Goal: Transaction & Acquisition: Download file/media

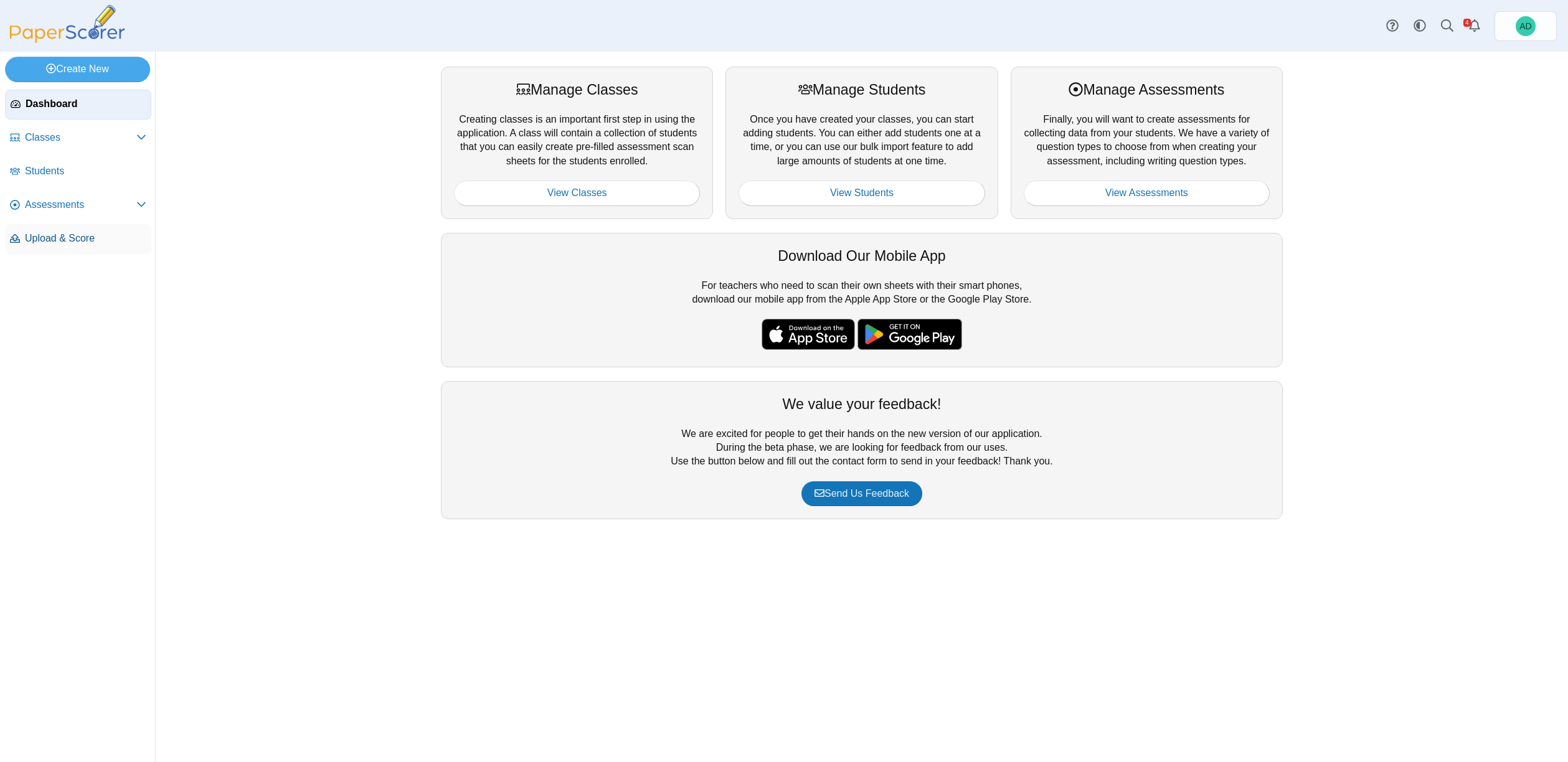
click at [56, 236] on span "Upload & Score" at bounding box center [86, 238] width 121 height 14
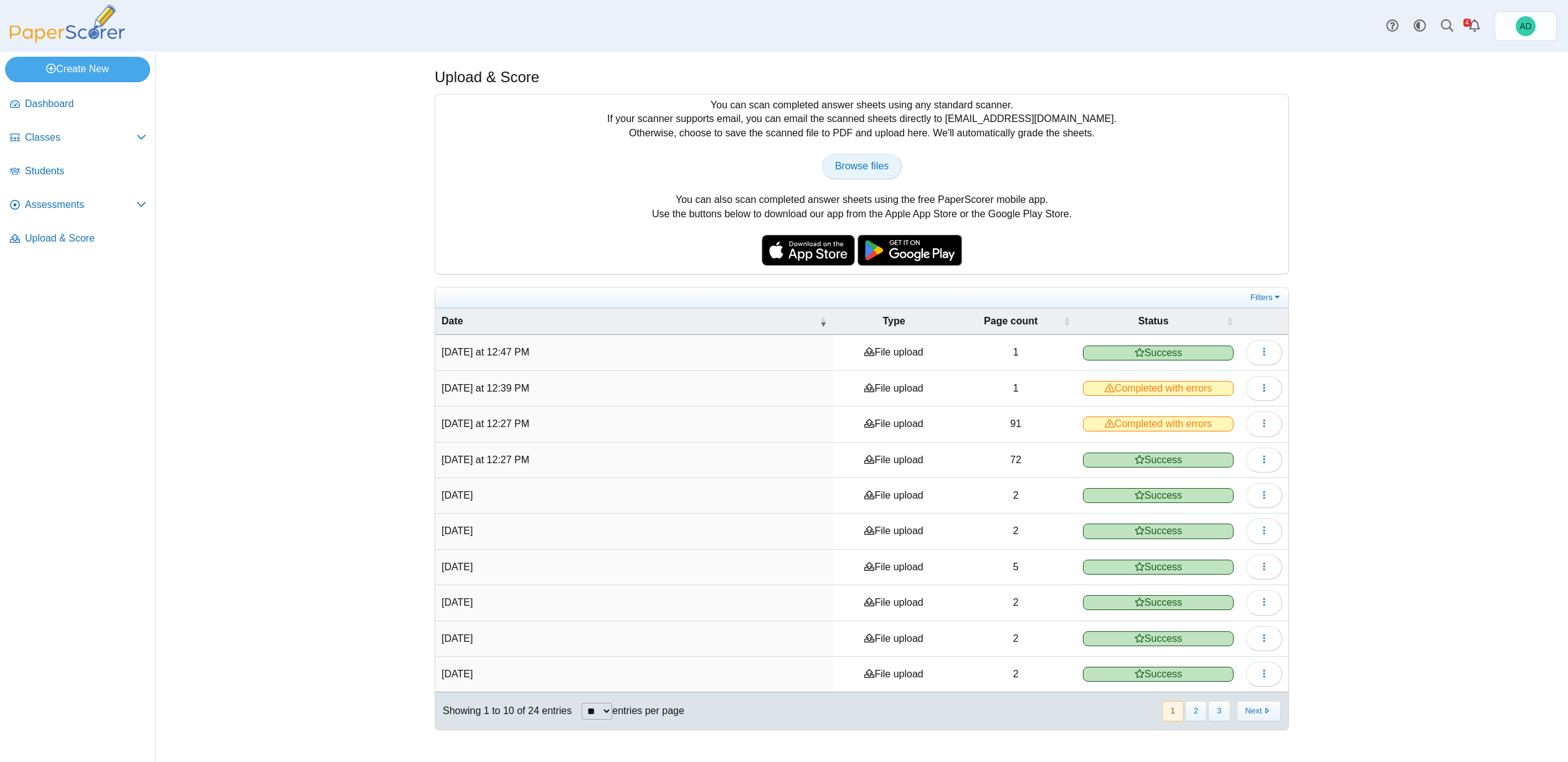
click at [864, 162] on span "Browse files" at bounding box center [862, 165] width 53 height 11
type input "**********"
click at [63, 174] on span "Students" at bounding box center [86, 171] width 121 height 14
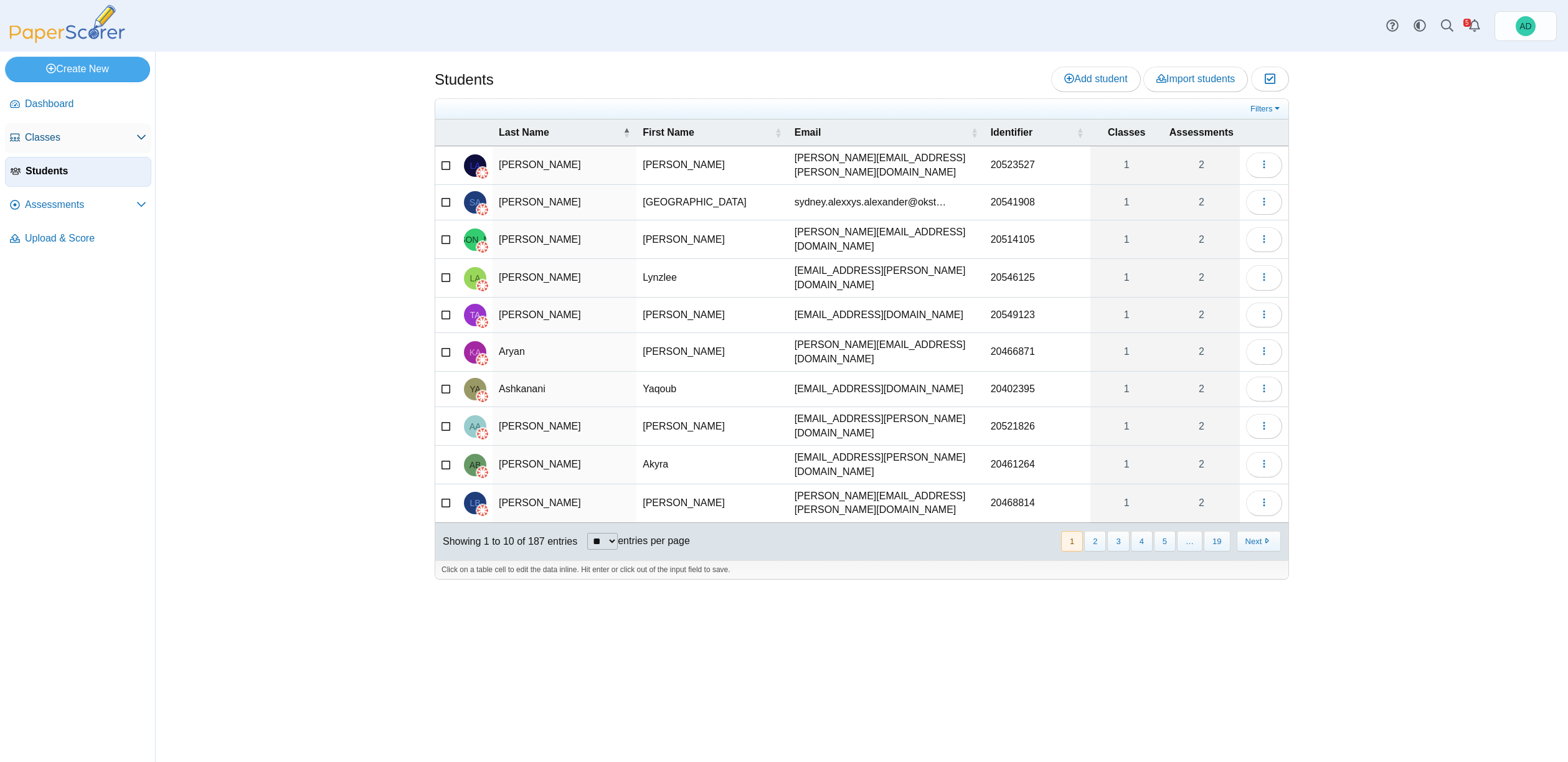
click at [55, 140] on span "Classes" at bounding box center [81, 137] width 111 height 14
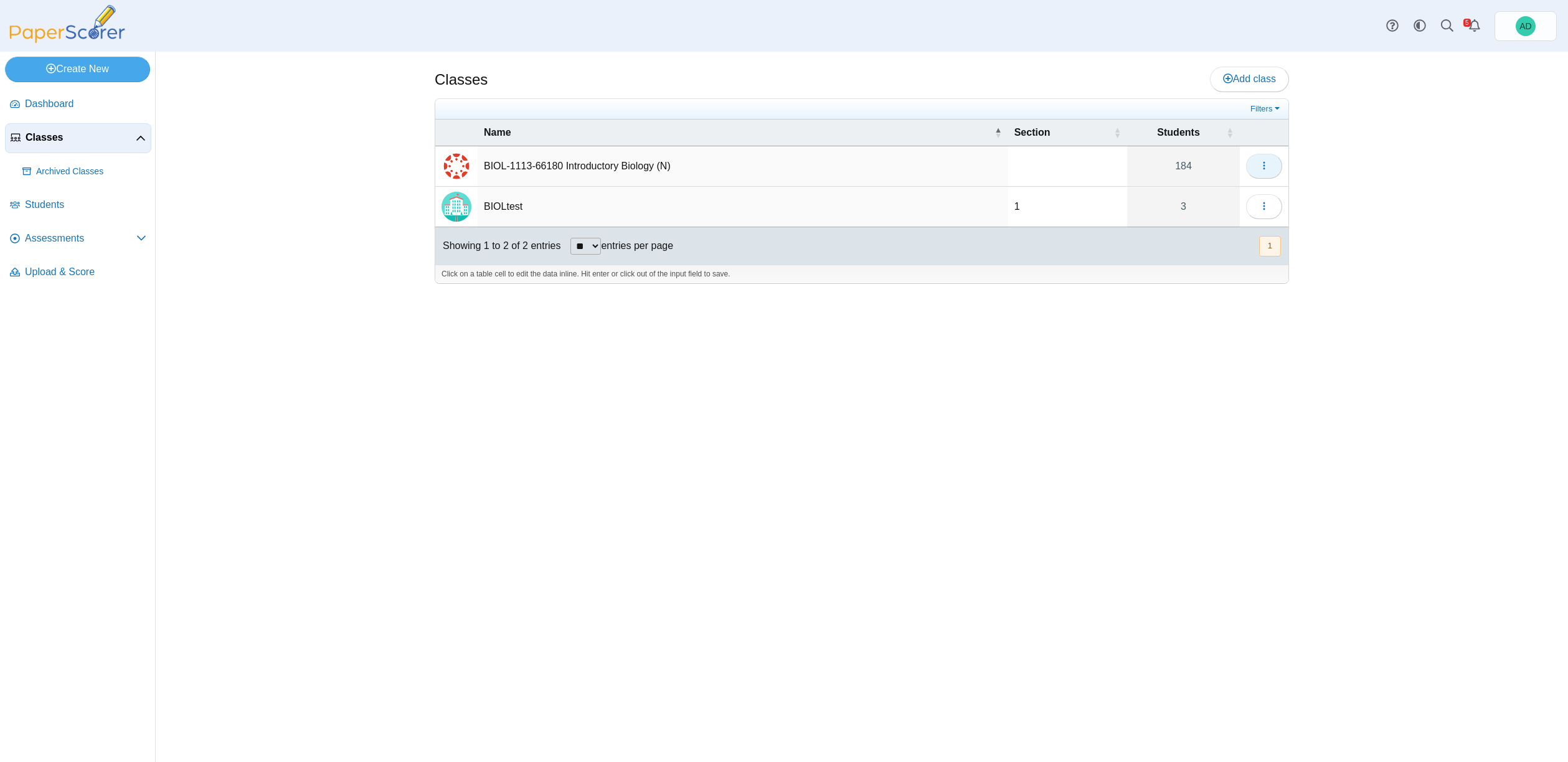
click at [1266, 164] on icon "button" at bounding box center [1264, 165] width 10 height 10
click at [51, 234] on span "Assessments" at bounding box center [81, 238] width 111 height 14
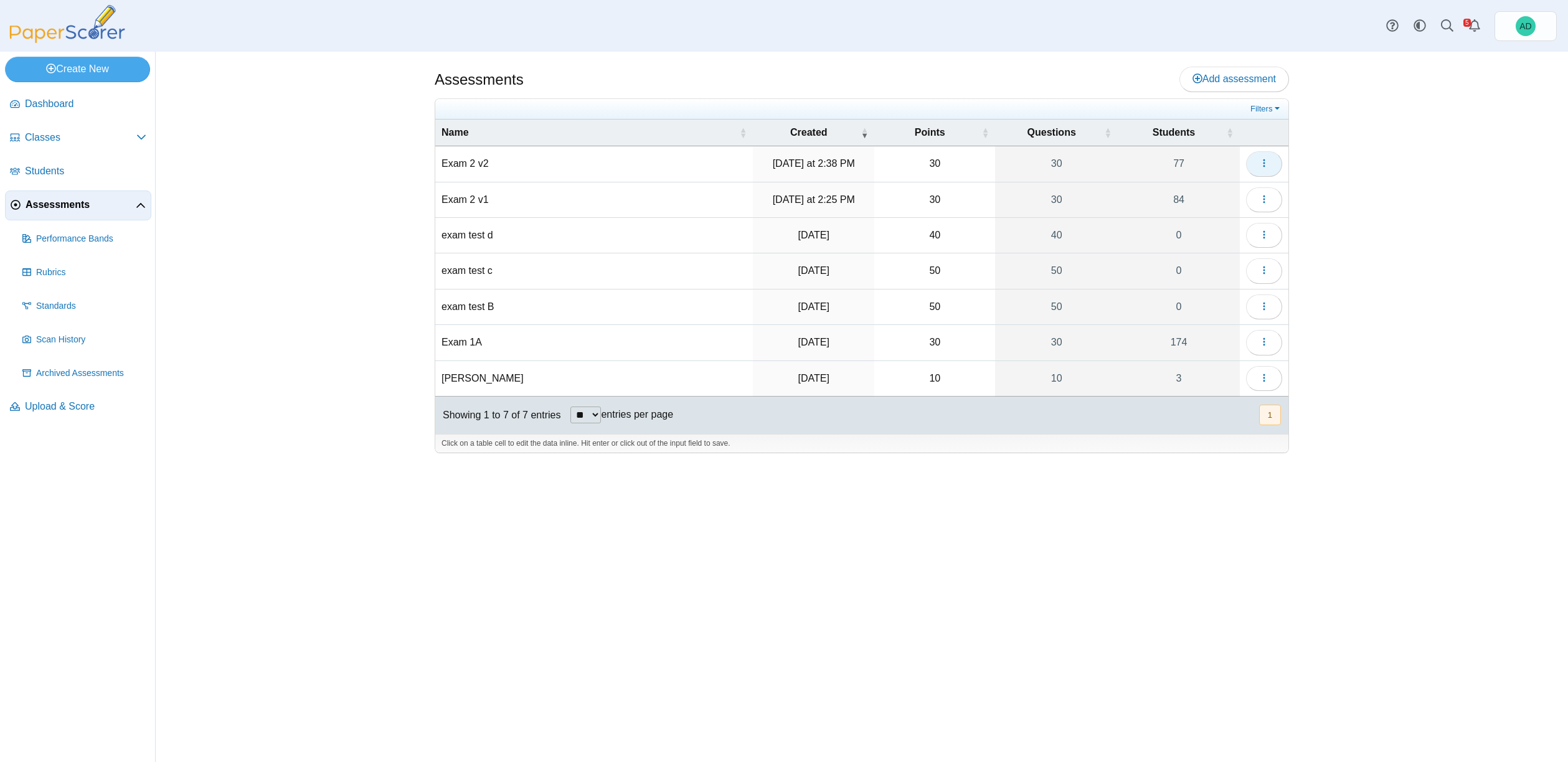
click at [1264, 162] on icon "button" at bounding box center [1264, 163] width 10 height 10
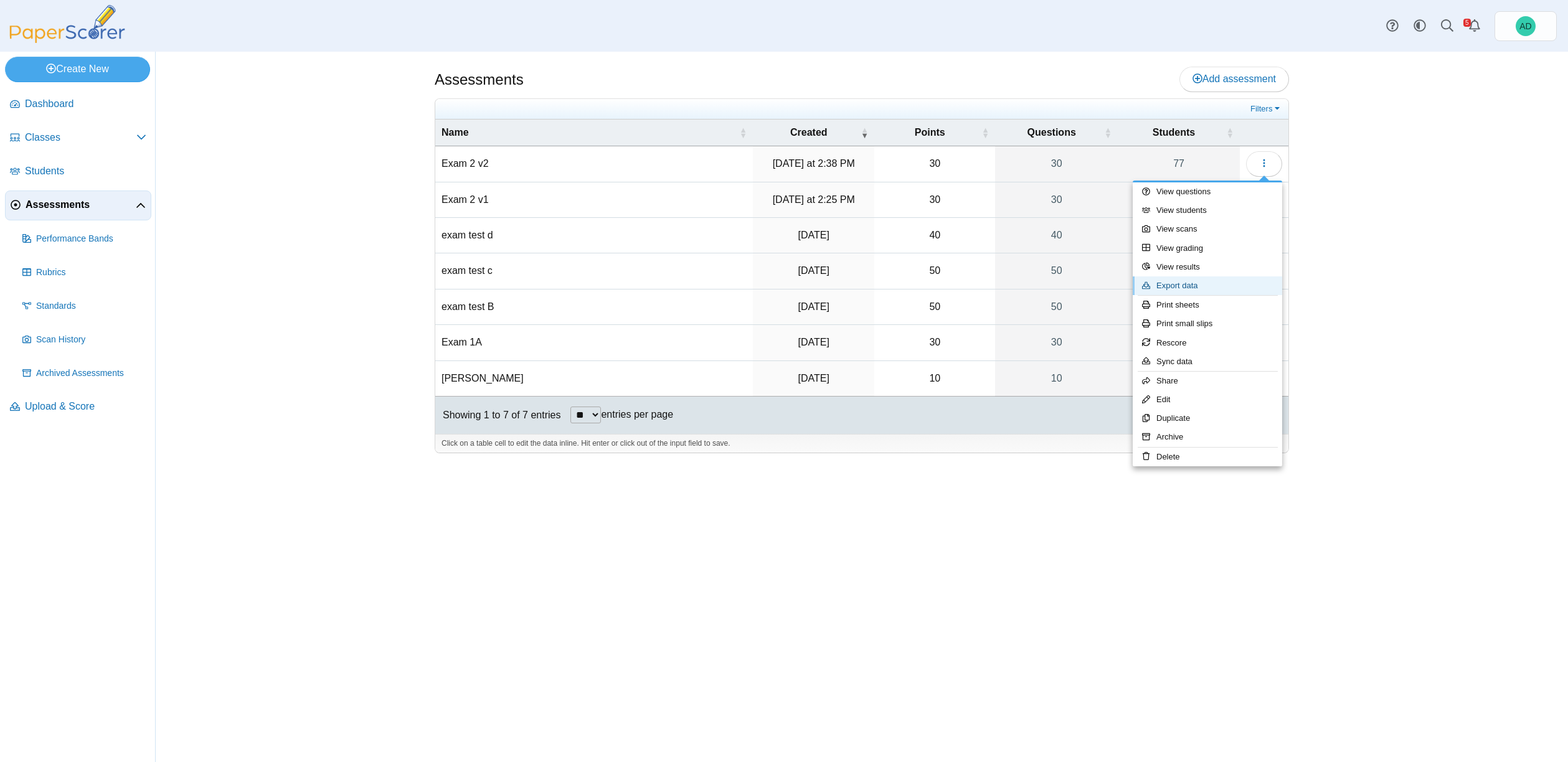
click at [1187, 283] on link "Export data" at bounding box center [1207, 286] width 150 height 19
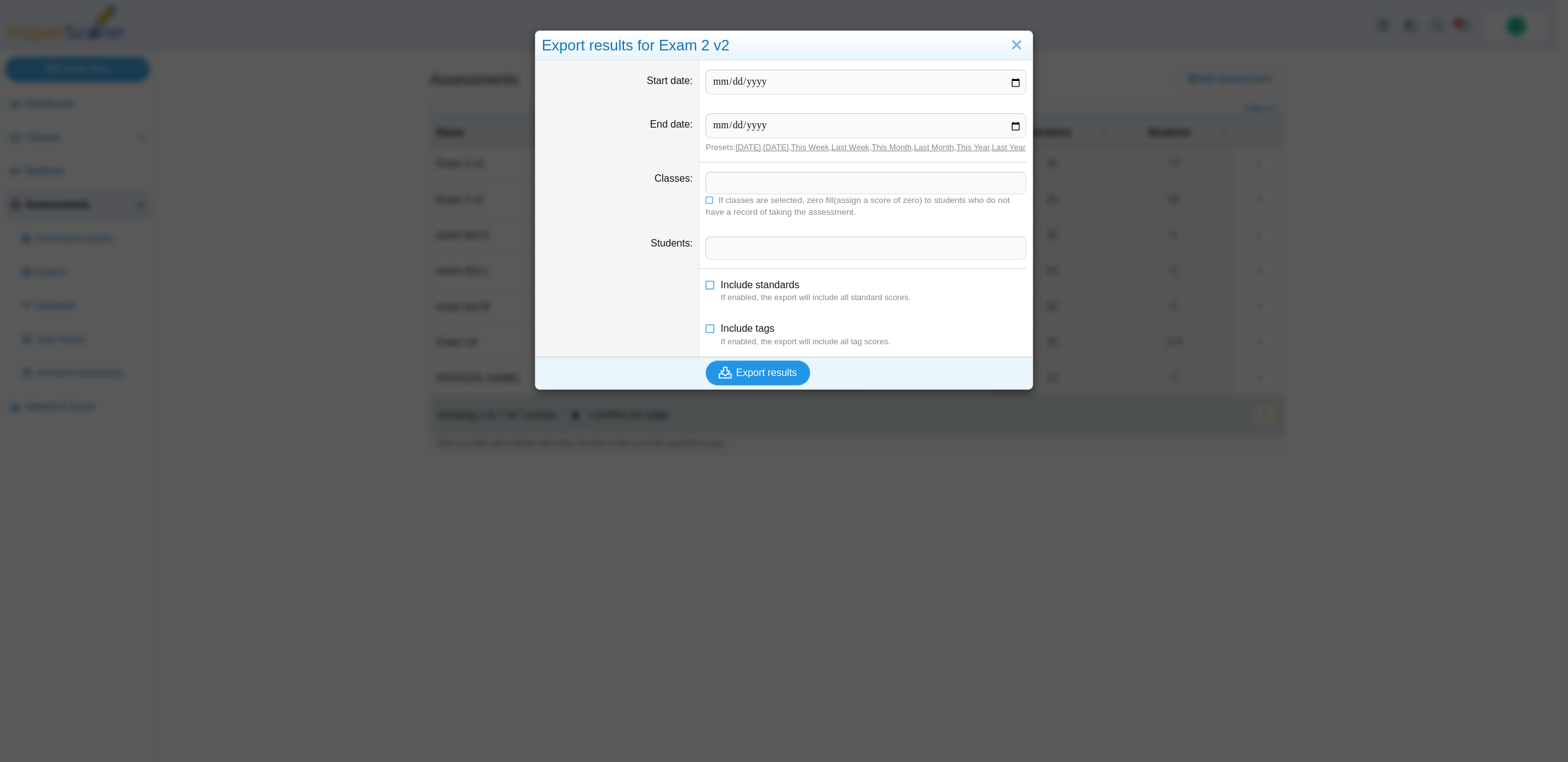
click at [743, 378] on span "Export results" at bounding box center [767, 372] width 61 height 11
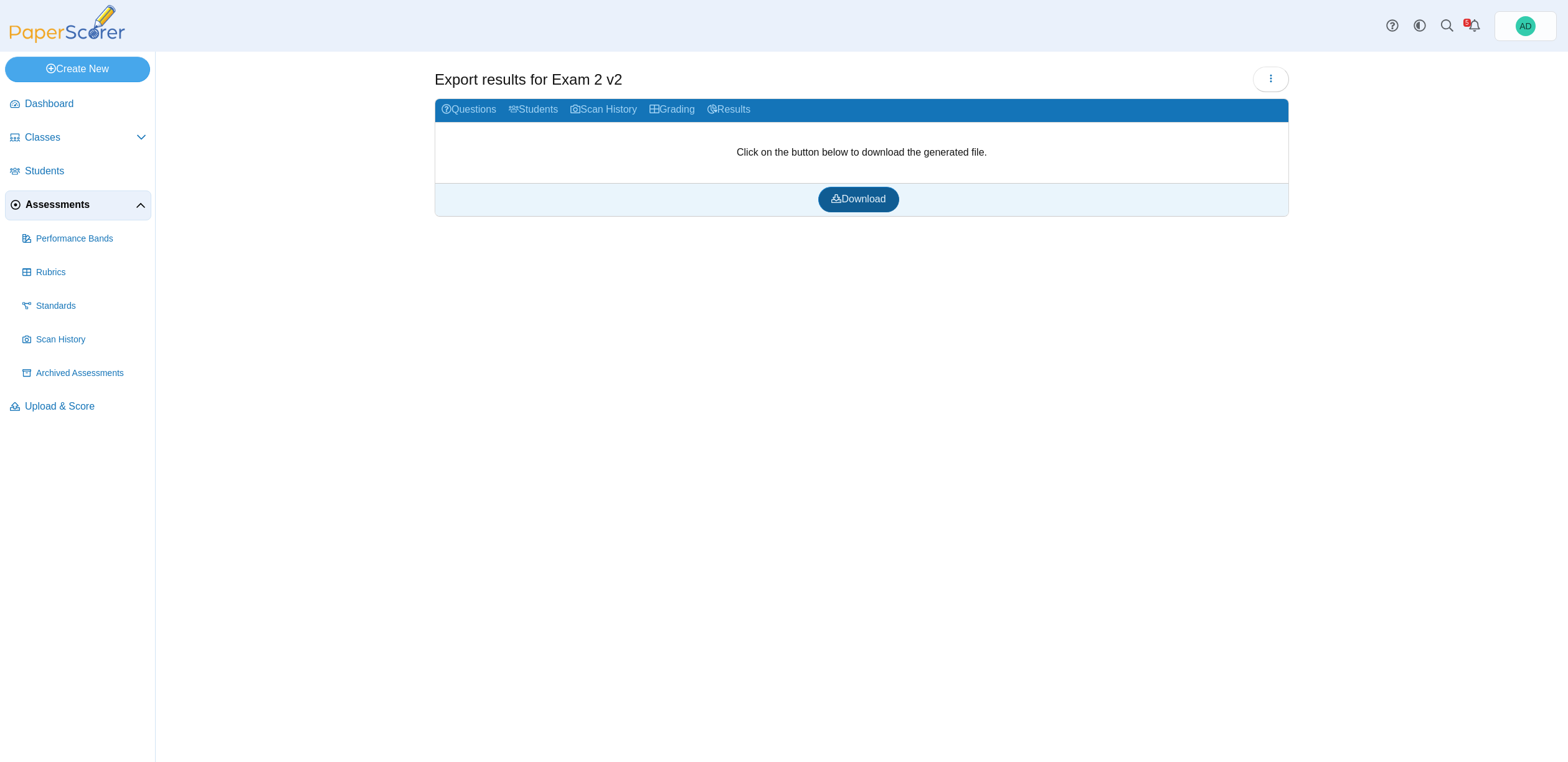
click at [861, 197] on span "Download" at bounding box center [858, 199] width 54 height 11
click at [90, 201] on span "Assessments" at bounding box center [81, 205] width 110 height 14
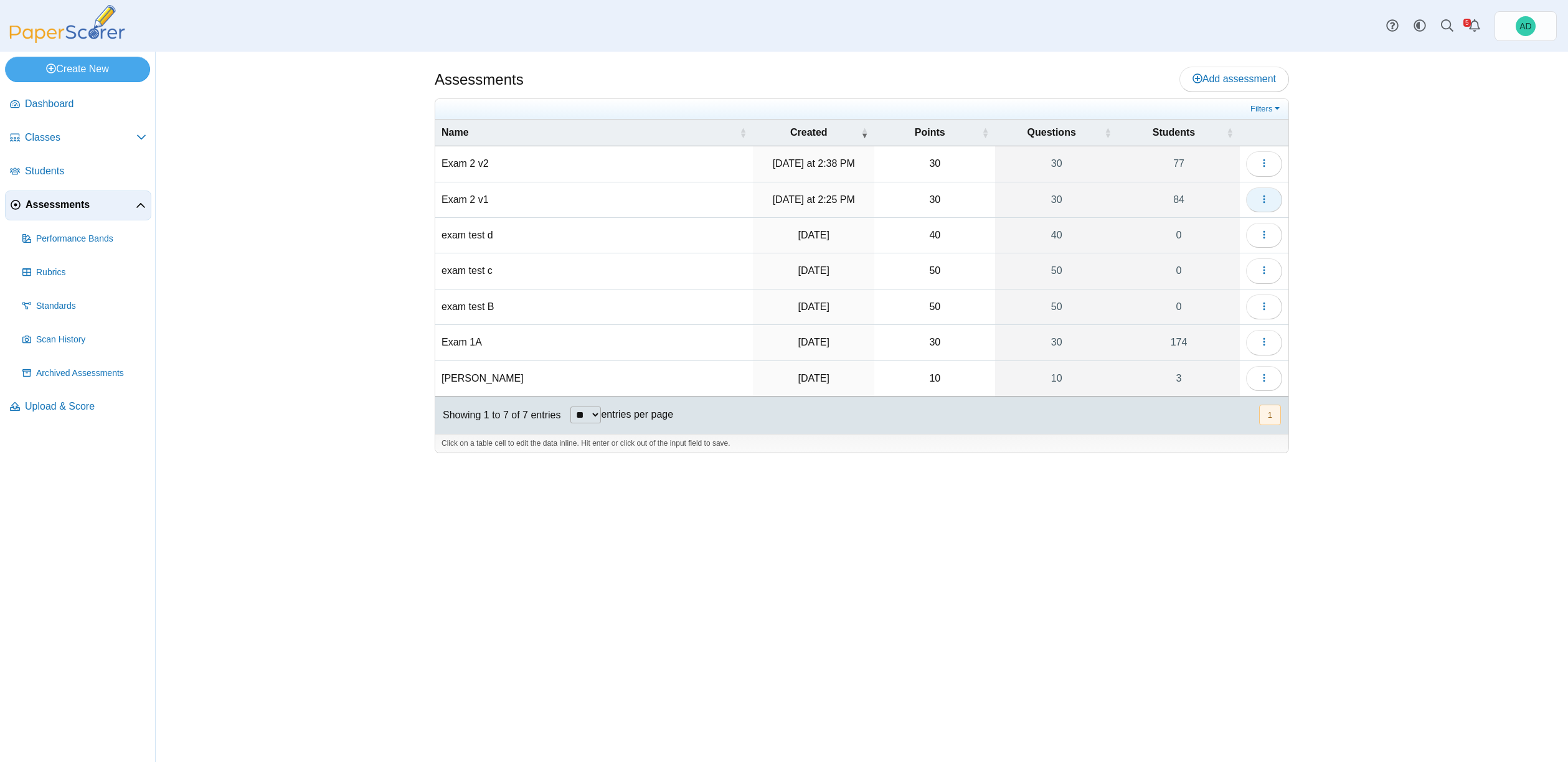
click at [1259, 193] on button "button" at bounding box center [1264, 200] width 36 height 25
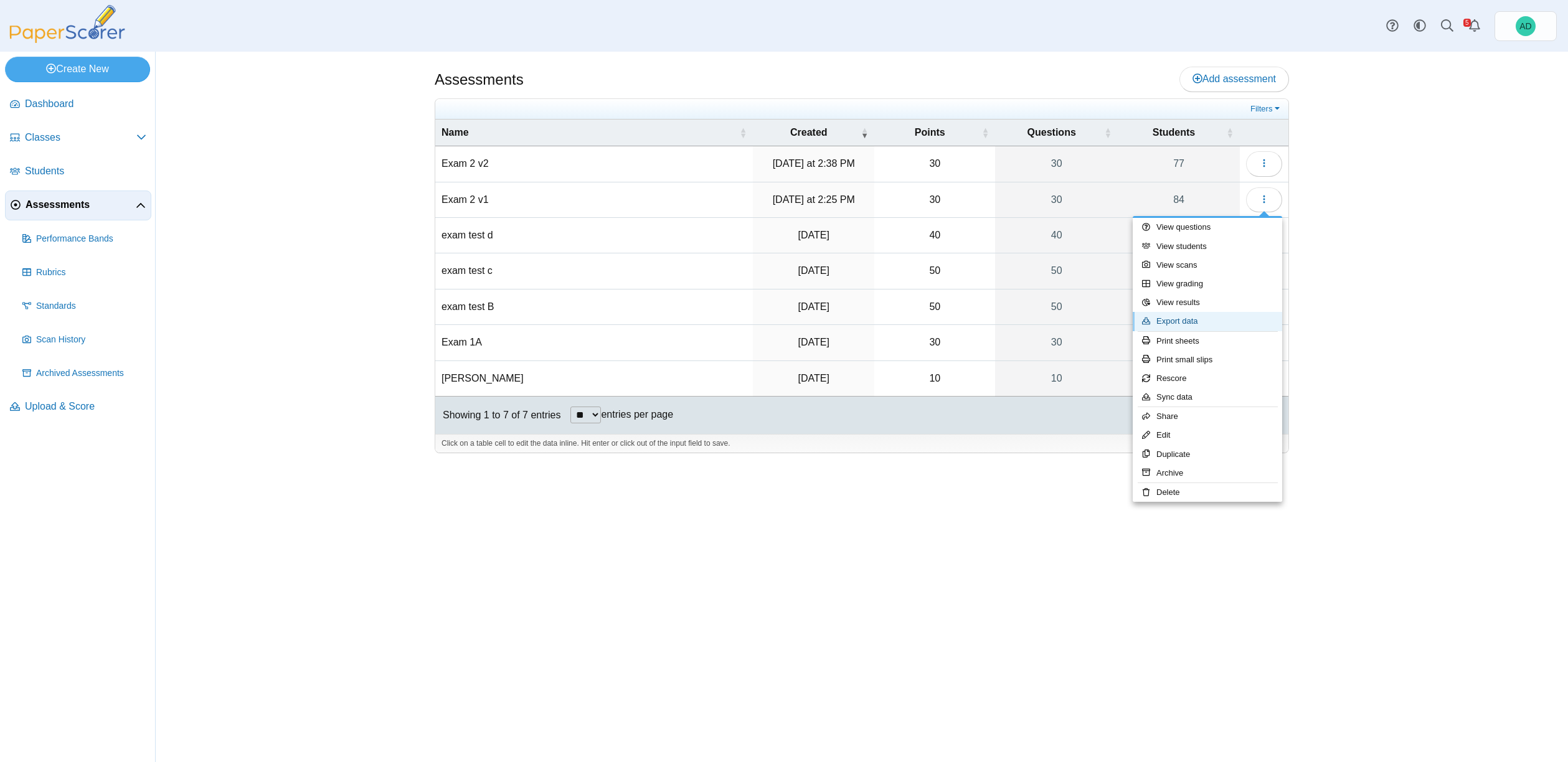
click at [1188, 319] on link "Export data" at bounding box center [1207, 321] width 150 height 19
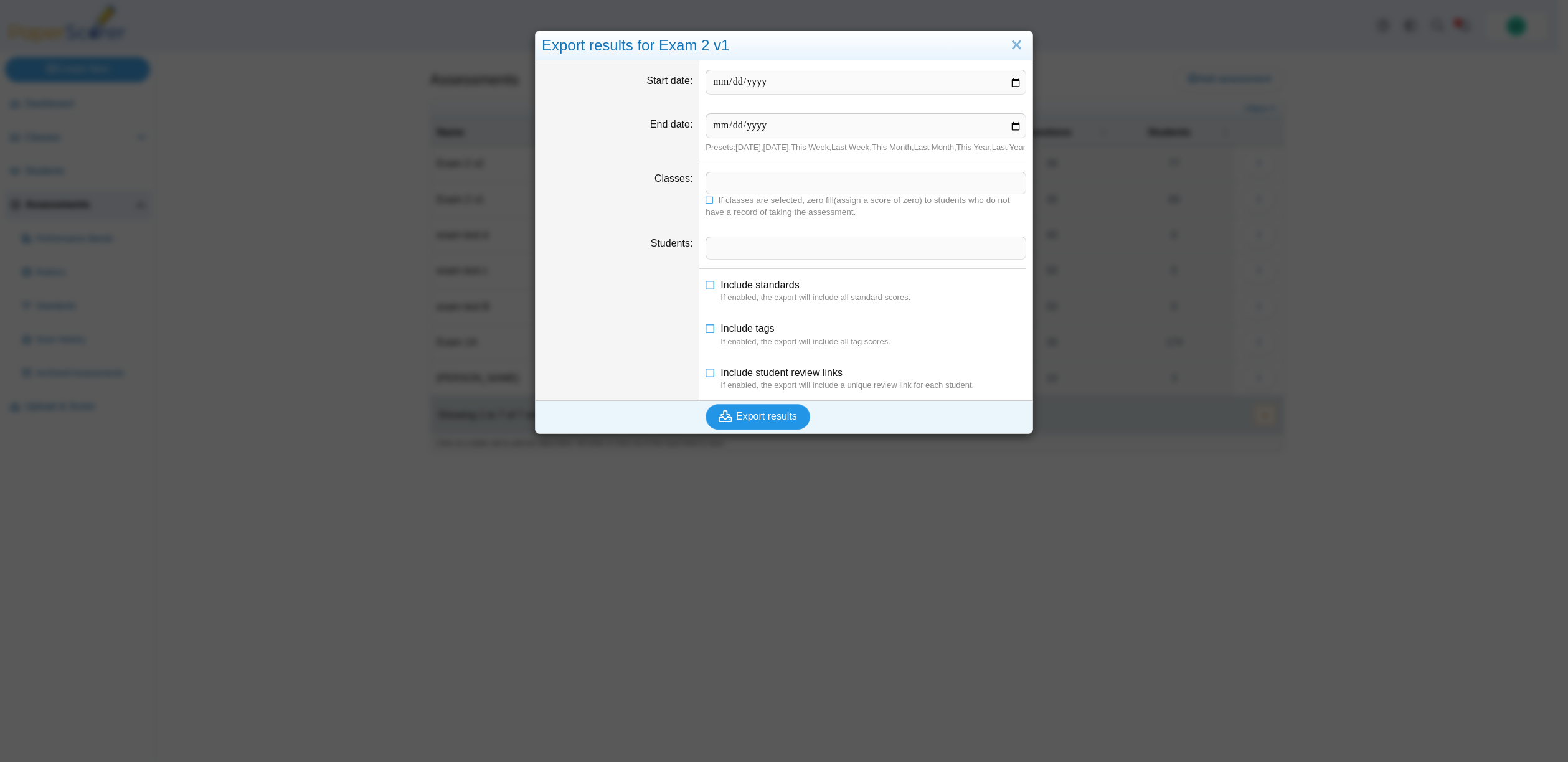
click at [777, 421] on span "Export results" at bounding box center [767, 416] width 61 height 11
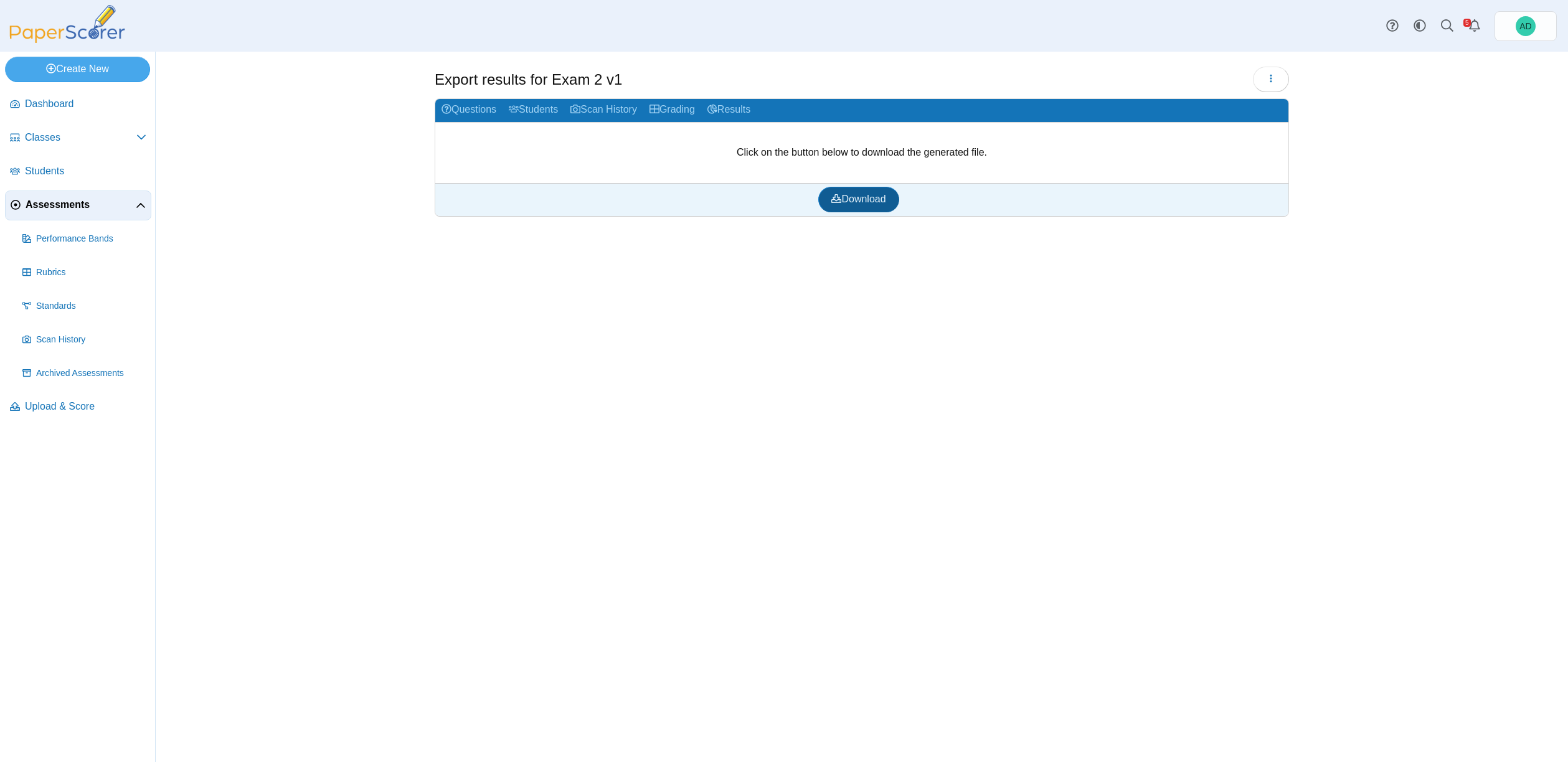
click at [859, 194] on span "Download" at bounding box center [858, 199] width 54 height 11
